Goal: Task Accomplishment & Management: Manage account settings

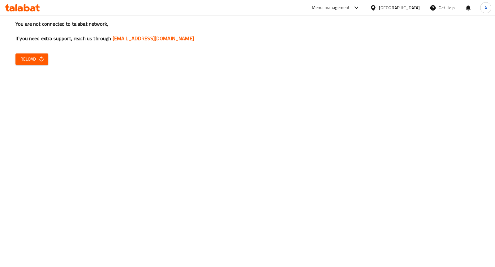
click at [33, 60] on span "Reload" at bounding box center [31, 59] width 23 height 8
click at [58, 57] on div "You are not connected to talabat network, If you need extra support, reach us t…" at bounding box center [247, 133] width 495 height 267
click at [34, 59] on span "Reload" at bounding box center [31, 59] width 23 height 8
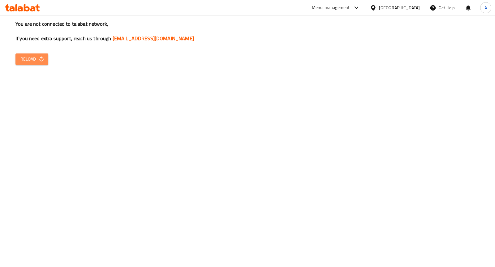
click at [34, 59] on span "Reload" at bounding box center [31, 59] width 23 height 8
click at [37, 60] on span "Reload" at bounding box center [31, 59] width 23 height 8
click at [36, 60] on span "Reload" at bounding box center [31, 59] width 23 height 8
click at [36, 59] on span "Reload" at bounding box center [31, 59] width 23 height 8
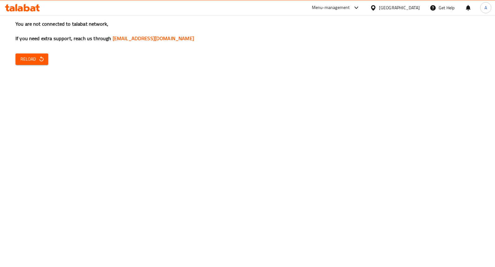
click at [36, 59] on span "Reload" at bounding box center [31, 59] width 23 height 8
click at [38, 60] on icon "button" at bounding box center [41, 59] width 6 height 6
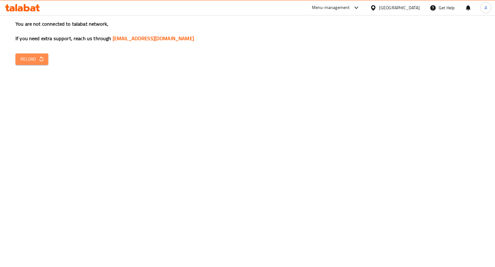
click at [38, 60] on icon "button" at bounding box center [41, 59] width 6 height 6
click at [22, 9] on icon at bounding box center [20, 8] width 5 height 5
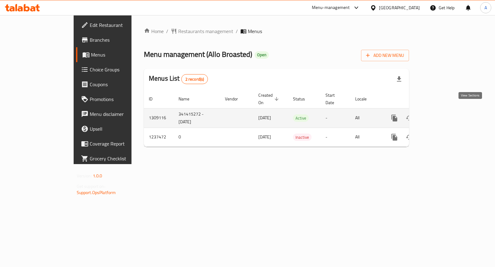
click at [443, 114] on icon "enhanced table" at bounding box center [438, 117] width 7 height 7
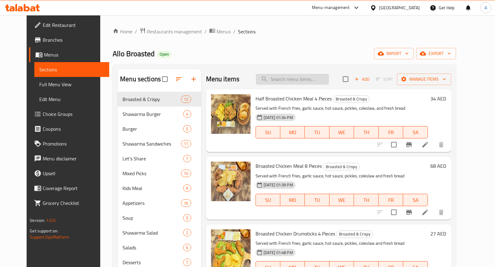
click at [286, 78] on input "search" at bounding box center [292, 79] width 73 height 11
paste input "1 Meter Beef Shawarma"
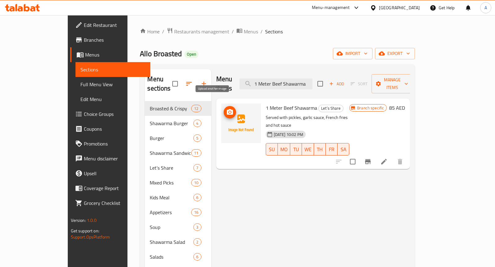
click at [229, 111] on circle "upload picture" at bounding box center [230, 112] width 2 height 2
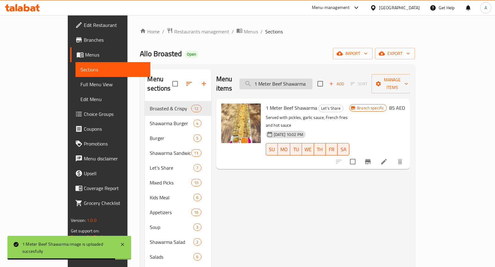
click at [300, 79] on input "1 Meter Beef Shawarma" at bounding box center [275, 84] width 73 height 11
paste input "Broasted Chicken Drumsticks 2 Pieces"
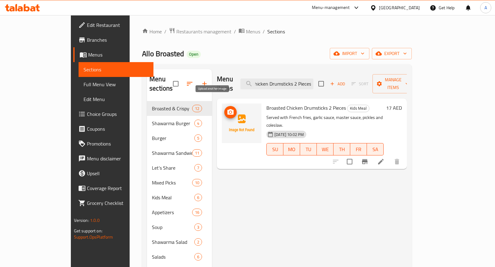
click at [227, 109] on icon "upload picture" at bounding box center [230, 112] width 6 height 6
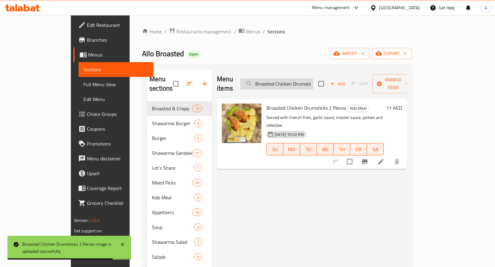
click at [313, 79] on input "Broasted Chicken Drumsticks 2 Pieces" at bounding box center [276, 84] width 73 height 11
paste input "Crispy Chicken Meal"
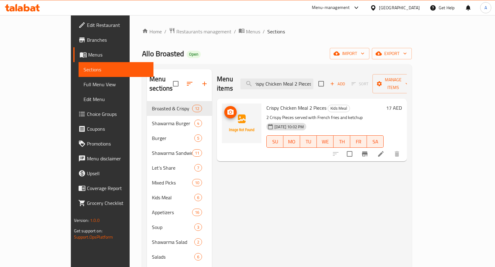
click at [227, 109] on icon "upload picture" at bounding box center [230, 112] width 6 height 6
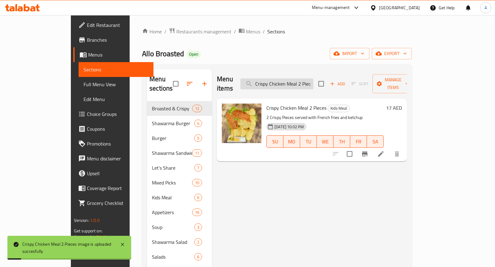
click at [306, 81] on input "Crispy Chicken Meal 2 Pieces" at bounding box center [276, 84] width 73 height 11
paste input "Sandwich Meal"
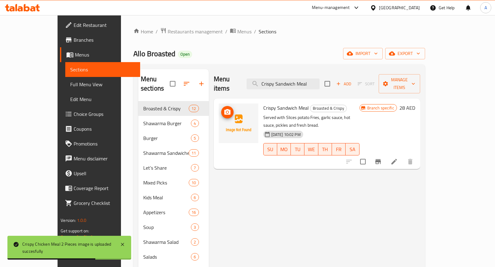
click at [224, 109] on icon "upload picture" at bounding box center [227, 112] width 6 height 6
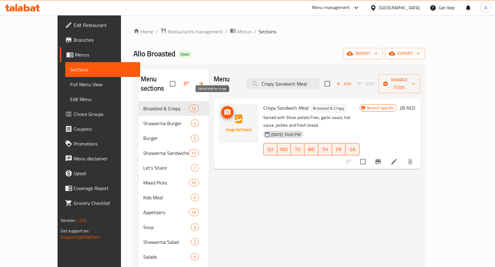
click at [224, 109] on icon "upload picture" at bounding box center [227, 112] width 6 height 6
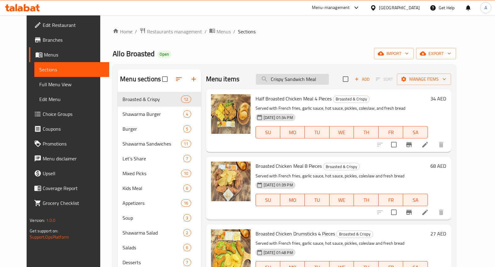
click at [310, 79] on input "Crispy Sandwich Meal" at bounding box center [292, 79] width 73 height 11
paste input "Escalope"
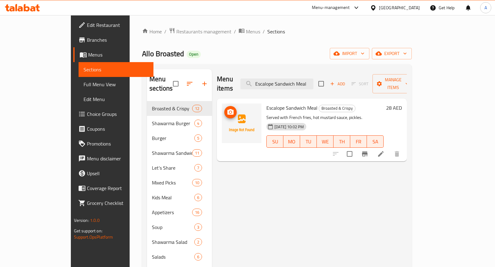
click at [227, 109] on icon "upload picture" at bounding box center [230, 112] width 6 height 6
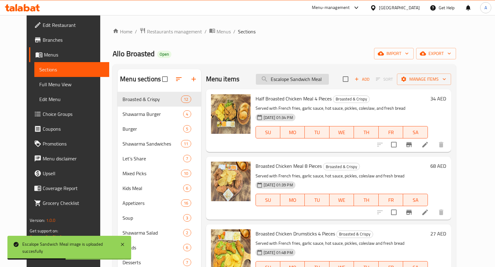
click at [322, 77] on input "Escalope Sandwich Meal" at bounding box center [292, 79] width 73 height 11
paste input "Gas Grilled Chicken Breast Meal With Mushroom Cream Sauce"
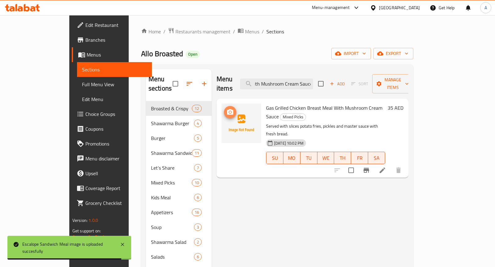
click at [227, 109] on icon "upload picture" at bounding box center [230, 112] width 6 height 6
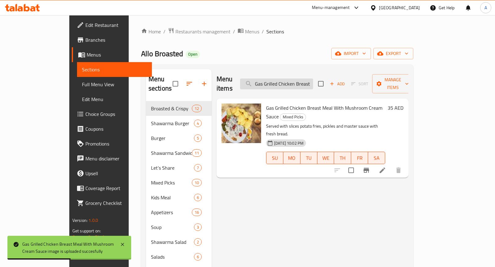
click at [302, 79] on input "Gas Grilled Chicken Breast Meal With Mushroom Cream Sauce" at bounding box center [276, 84] width 73 height 11
paste input "Maria Chicken Shawarma Meal With Lebanese Bread"
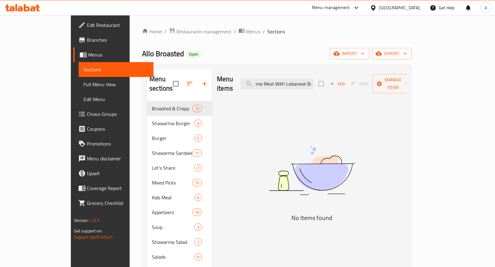
scroll to position [0, 54]
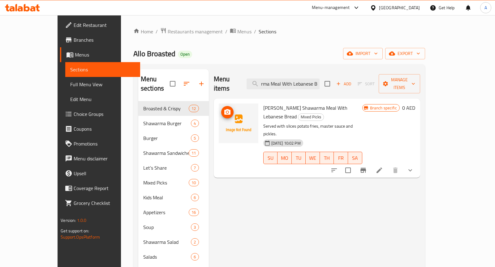
click at [224, 109] on icon "upload picture" at bounding box center [227, 112] width 6 height 6
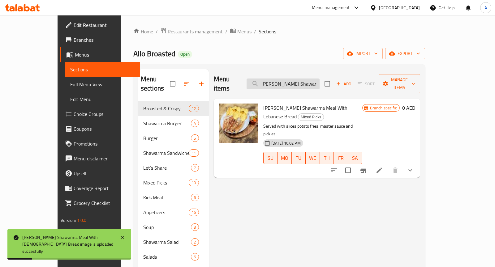
click at [307, 79] on input "Maria Chicken Shawarma Meal With Lebanese Bread" at bounding box center [283, 84] width 73 height 11
paste input "eal with 2 thighs and 2 wings"
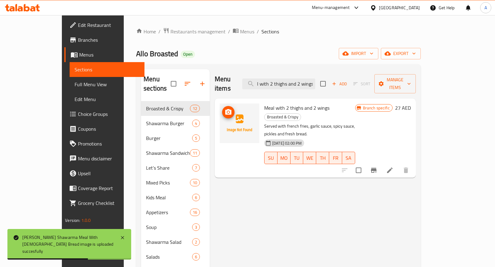
type input "Meal with 2 thighs and 2 wings"
click at [227, 111] on circle "upload picture" at bounding box center [228, 112] width 2 height 2
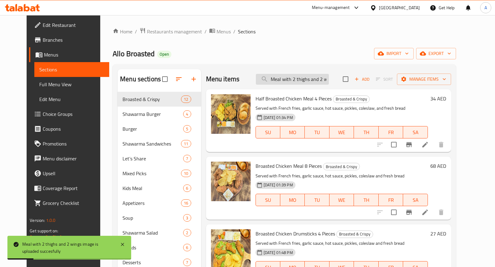
click at [305, 82] on input "Meal with 2 thighs and 2 wings" at bounding box center [292, 79] width 73 height 11
paste input "Sharing Meal 1"
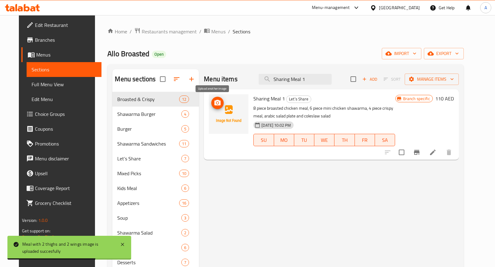
click at [214, 101] on icon "upload picture" at bounding box center [217, 103] width 6 height 6
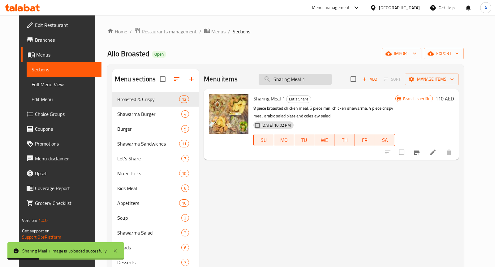
click at [323, 80] on input "Sharing Meal 1" at bounding box center [295, 79] width 73 height 11
paste input "2"
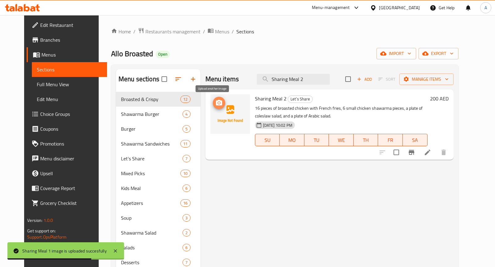
click at [215, 103] on icon "upload picture" at bounding box center [218, 102] width 7 height 7
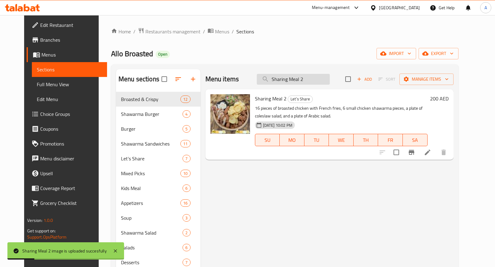
click at [313, 77] on input "Sharing Meal 2" at bounding box center [293, 79] width 73 height 11
paste input "ingle Chicken Shawarma with Cheese"
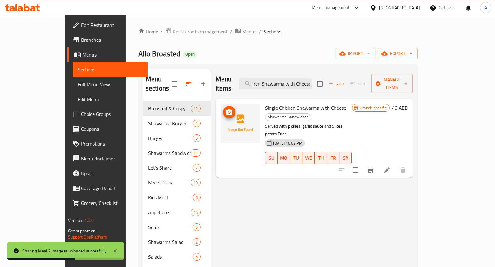
type input "Single Chicken Shawarma with Cheese"
click at [226, 109] on icon "upload picture" at bounding box center [229, 112] width 6 height 6
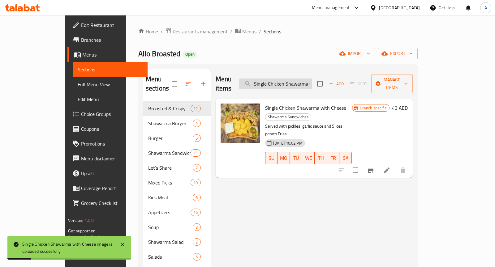
click at [306, 81] on input "Single Chicken Shawarma with Cheese" at bounding box center [275, 84] width 73 height 11
paste input "Spicy Maria Lebanese Bread"
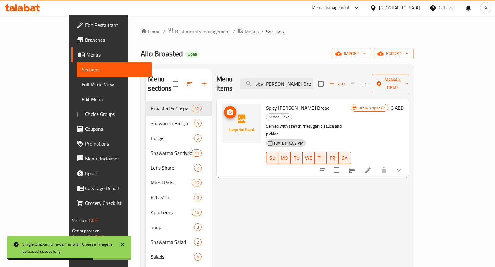
type input "Spicy Maria Lebanese Bread"
click at [224, 109] on span "upload picture" at bounding box center [230, 112] width 12 height 7
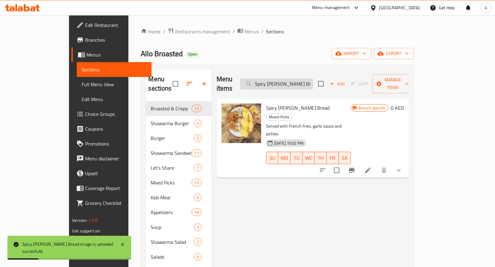
click at [313, 79] on input "Spicy Maria Lebanese Bread" at bounding box center [276, 84] width 73 height 11
paste input "Zinger Chicken Meal 3 Pieces"
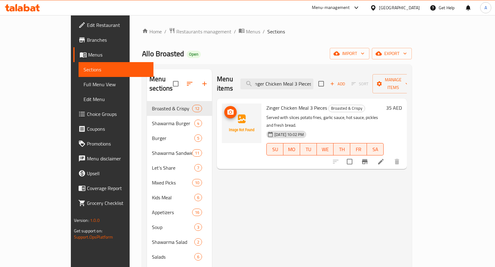
type input "Zinger Chicken Meal 3 Pieces"
click at [227, 109] on icon "upload picture" at bounding box center [230, 112] width 6 height 6
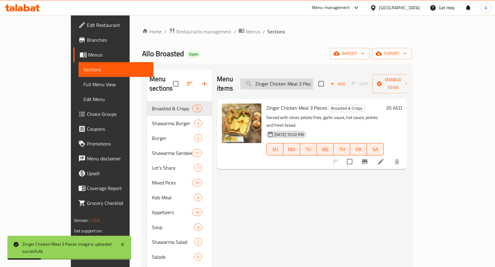
click at [313, 83] on input "Zinger Chicken Meal 3 Pieces" at bounding box center [276, 84] width 73 height 11
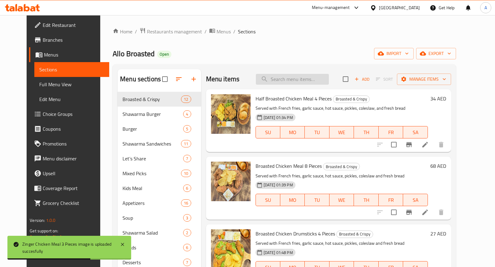
paste input "Zinger Chicken Sandwich Meal"
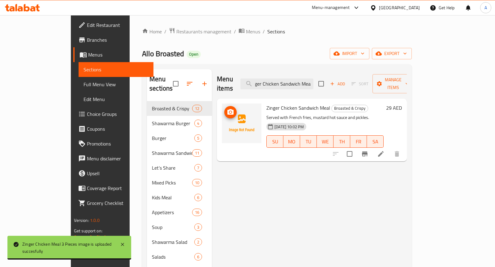
type input "Zinger Chicken Sandwich Meal"
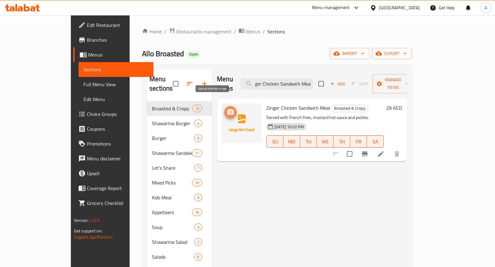
click at [227, 109] on icon "upload picture" at bounding box center [230, 112] width 7 height 7
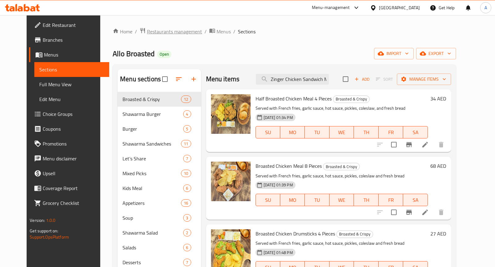
click at [164, 33] on span "Restaurants management" at bounding box center [174, 31] width 55 height 7
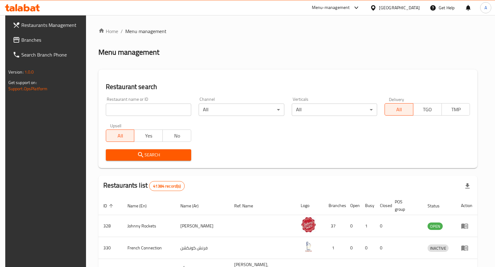
click at [162, 111] on input "search" at bounding box center [148, 110] width 85 height 12
paste input "Allo Falafel"
type input "Allo Falafel"
click at [142, 154] on span "Search" at bounding box center [148, 155] width 75 height 8
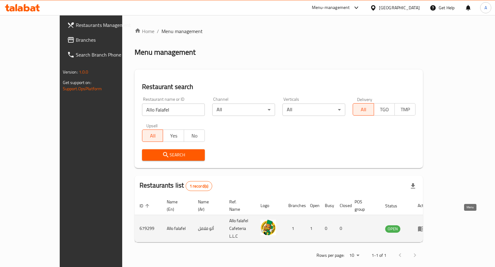
click at [425, 225] on icon "enhanced table" at bounding box center [421, 228] width 7 height 7
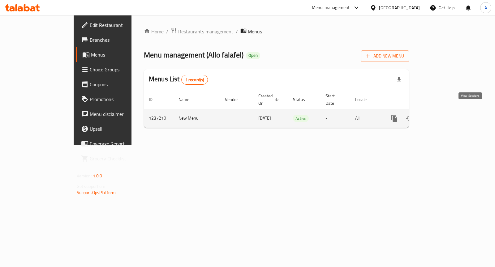
click at [443, 115] on icon "enhanced table" at bounding box center [438, 118] width 7 height 7
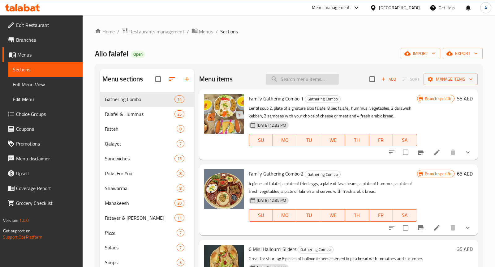
click at [320, 80] on input "search" at bounding box center [302, 79] width 73 height 11
paste input "Faitas Sandwich"
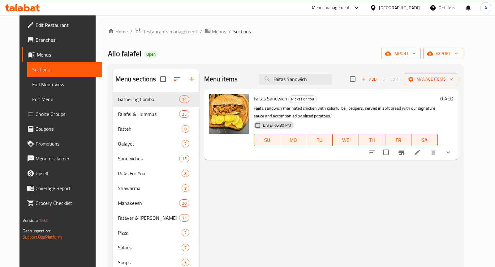
type input "Faitas Sandwich"
click at [315, 87] on div "Menu items Faitas Sandwich Add Sort Manage items" at bounding box center [331, 79] width 254 height 20
click at [319, 83] on input "Faitas Sandwich" at bounding box center [295, 79] width 73 height 11
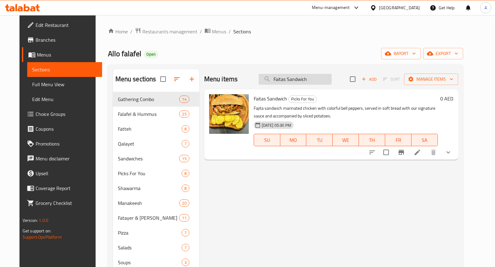
click at [319, 83] on input "Faitas Sandwich" at bounding box center [295, 79] width 73 height 11
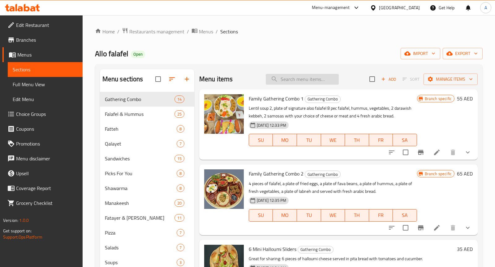
paste input "Fajitas Meal"
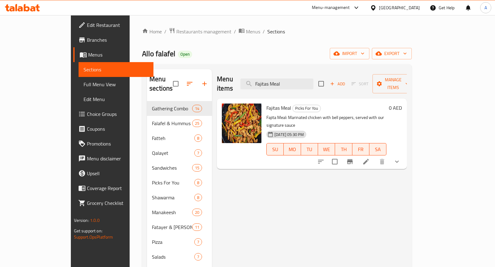
type input "Fajitas Meal"
click at [310, 82] on input "Fajitas Meal" at bounding box center [276, 84] width 73 height 11
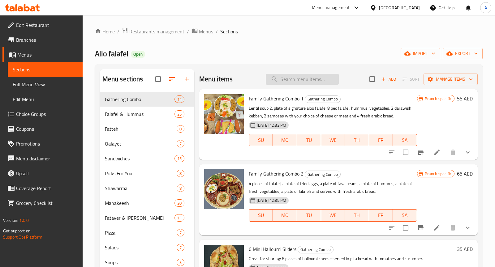
paste input "Gas Grilled Chicken Breast Meal With Mushroom Cream Sauce"
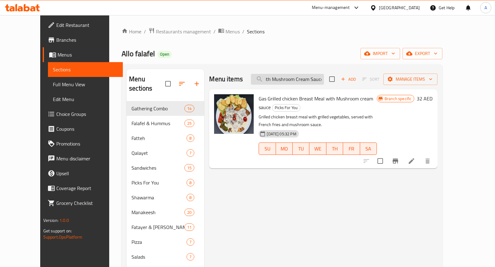
type input "Gas Grilled Chicken Breast Meal With Mushroom Cream Sauce"
click at [308, 81] on input "Gas Grilled Chicken Breast Meal With Mushroom Cream Sauce" at bounding box center [287, 79] width 73 height 11
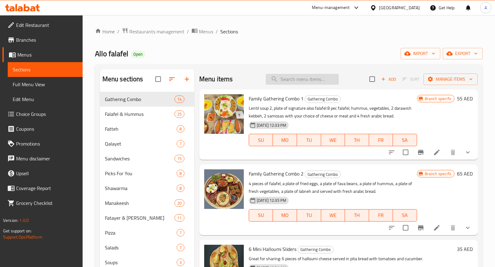
paste input "Grilled Chicken Breast Meal"
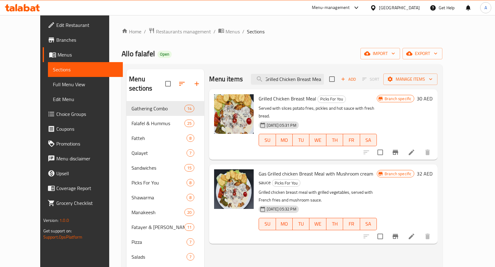
type input "Grilled Chicken Breast Meal"
click at [159, 29] on span "Restaurants management" at bounding box center [183, 31] width 55 height 7
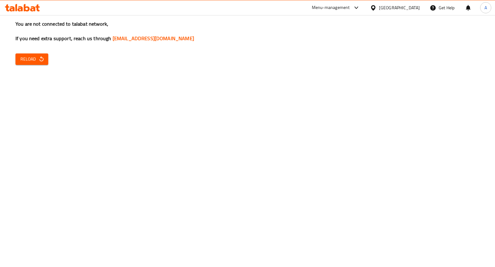
click at [37, 60] on span "Reload" at bounding box center [31, 59] width 23 height 8
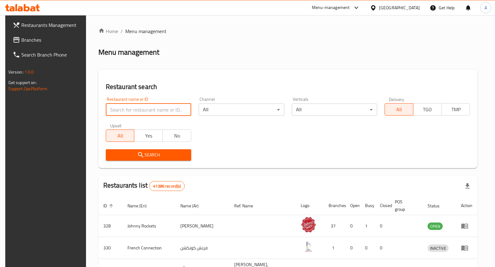
click at [144, 107] on input "search" at bounding box center [148, 110] width 85 height 12
paste input "Shawarma [GEOGRAPHIC_DATA]"
type input "Shawarma [GEOGRAPHIC_DATA]"
click at [162, 152] on span "Search" at bounding box center [148, 155] width 75 height 8
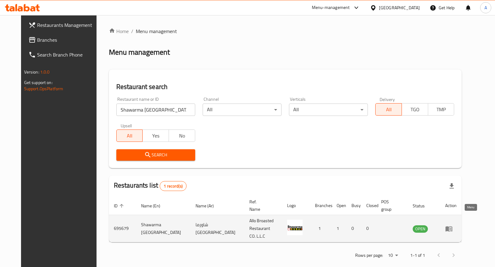
click at [452, 226] on icon "enhanced table" at bounding box center [449, 228] width 7 height 5
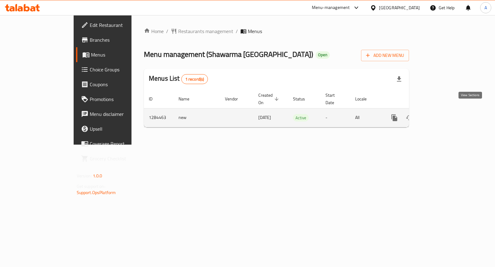
click at [443, 114] on icon "enhanced table" at bounding box center [438, 117] width 7 height 7
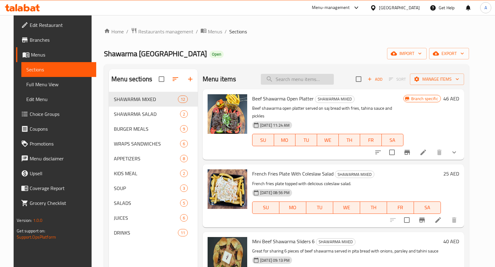
click at [301, 84] on input "search" at bounding box center [297, 79] width 73 height 11
paste input "Mixed Chicken Shawarma Sandwich And Meat Sandwich"
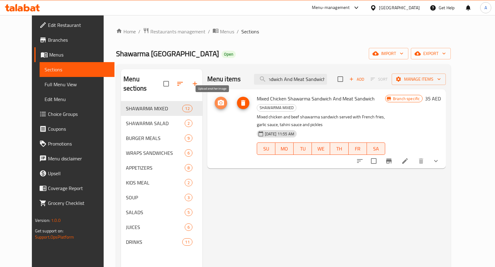
click at [218, 104] on icon "upload picture" at bounding box center [221, 103] width 6 height 6
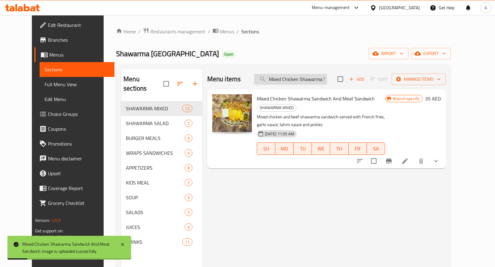
click at [316, 79] on input "Mixed Chicken Shawarma Sandwich And Meat Sandwich" at bounding box center [290, 79] width 73 height 11
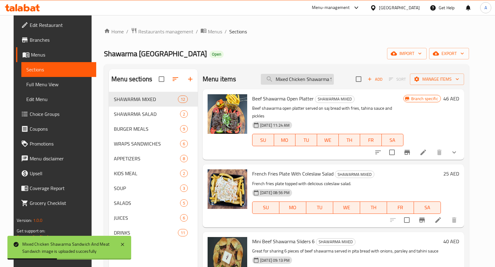
paste input "Single Chicken Shawarma Saj Meal"
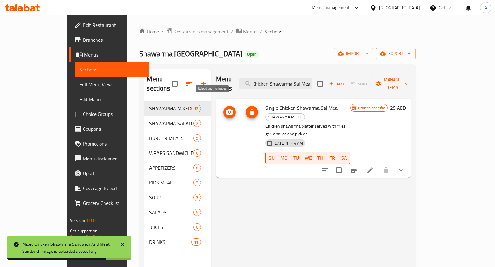
type input "Single Chicken Shawarma Saj Meal"
click at [226, 109] on icon "upload picture" at bounding box center [229, 112] width 7 height 7
